Goal: Transaction & Acquisition: Purchase product/service

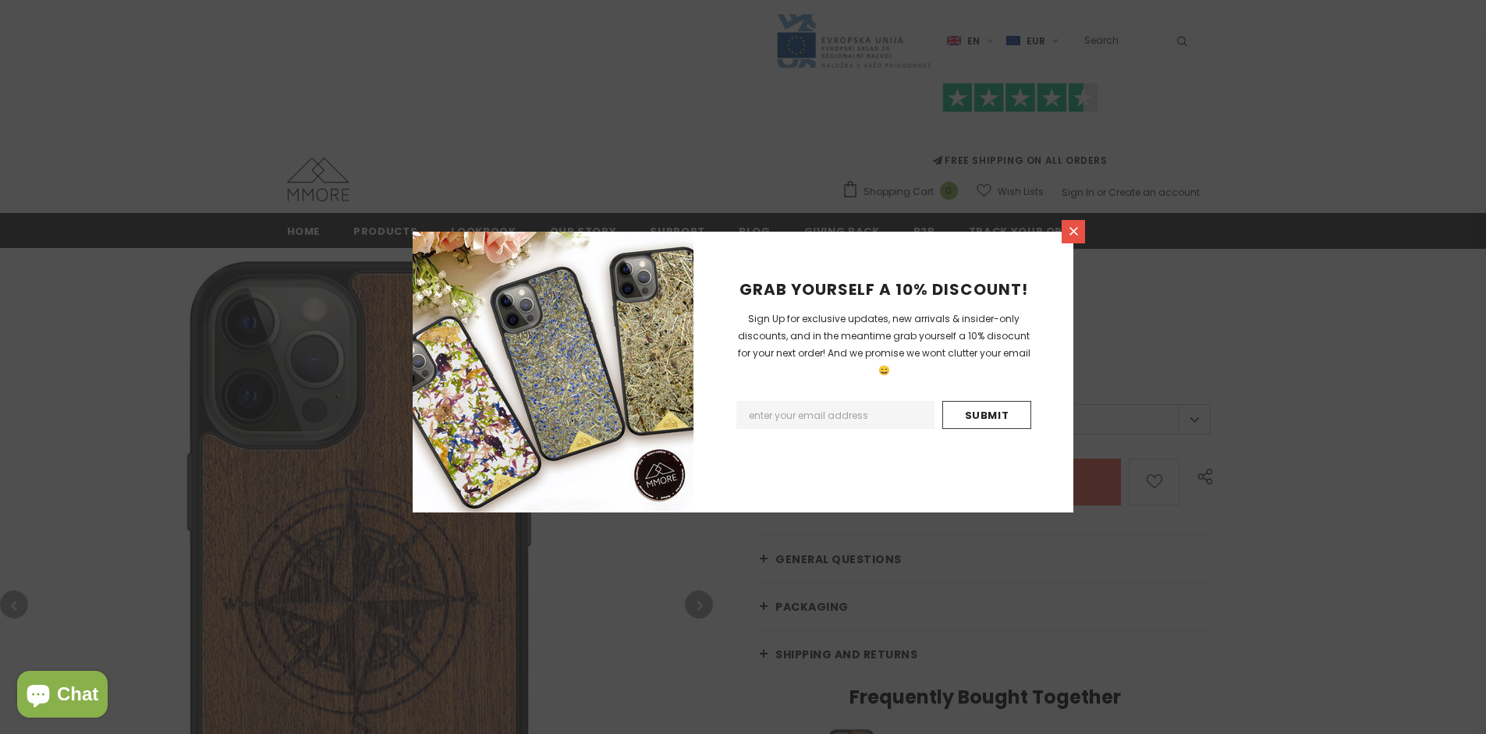
click at [1073, 231] on icon at bounding box center [1073, 231] width 9 height 9
